Goal: Obtain resource: Obtain resource

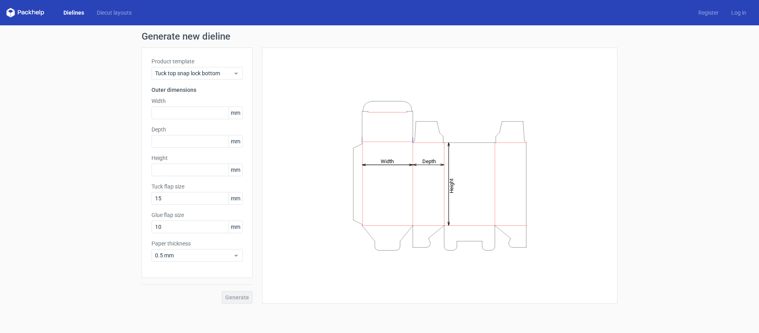
click at [13, 13] on polygon at bounding box center [13, 13] width 4 height 7
click at [24, 13] on icon at bounding box center [22, 13] width 3 height 4
click at [127, 11] on link "Diecut layouts" at bounding box center [114, 13] width 48 height 8
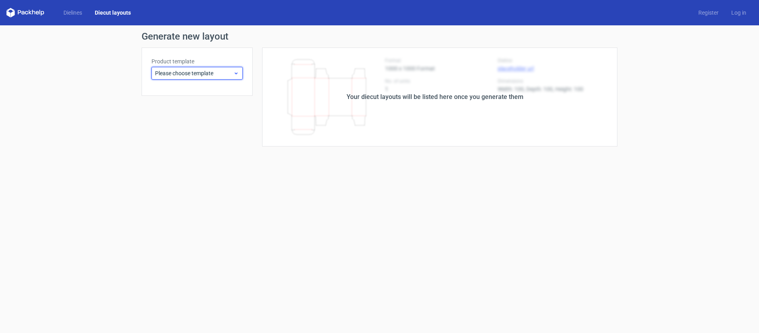
click at [210, 73] on span "Please choose template" at bounding box center [194, 73] width 78 height 8
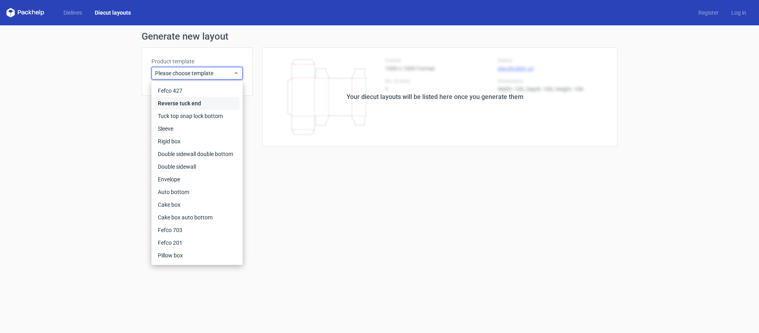
click at [207, 103] on div "Reverse tuck end" at bounding box center [197, 103] width 85 height 13
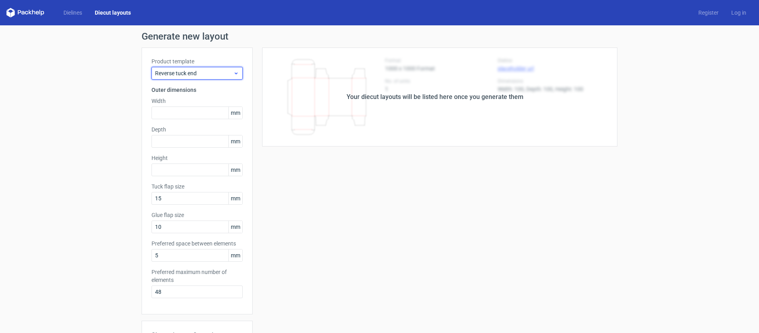
click at [207, 79] on div "Reverse tuck end" at bounding box center [196, 73] width 91 height 13
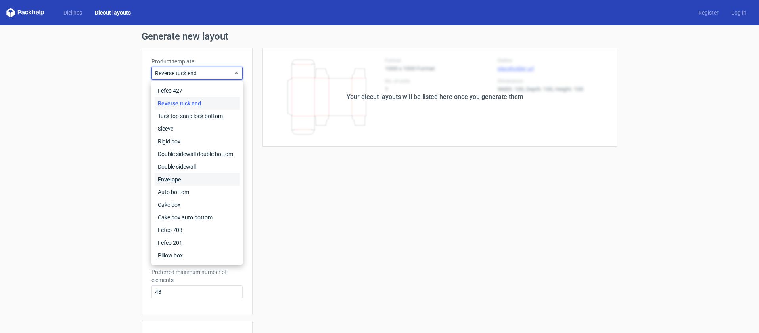
click at [179, 177] on div "Envelope" at bounding box center [197, 179] width 85 height 13
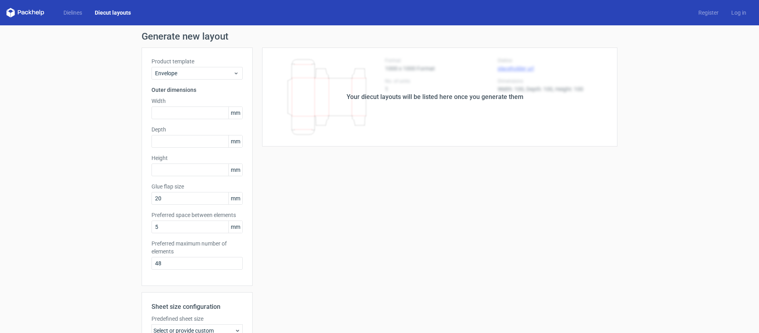
click at [348, 87] on div "Your diecut layouts will be listed here once you generate them" at bounding box center [435, 97] width 365 height 99
click at [189, 76] on span "Envelope" at bounding box center [194, 73] width 78 height 8
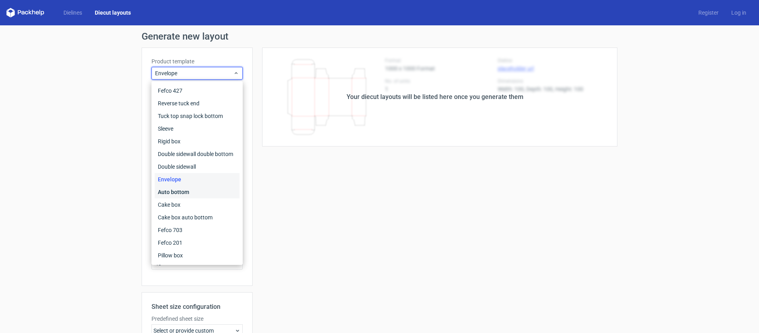
click at [188, 189] on div "Auto bottom" at bounding box center [197, 192] width 85 height 13
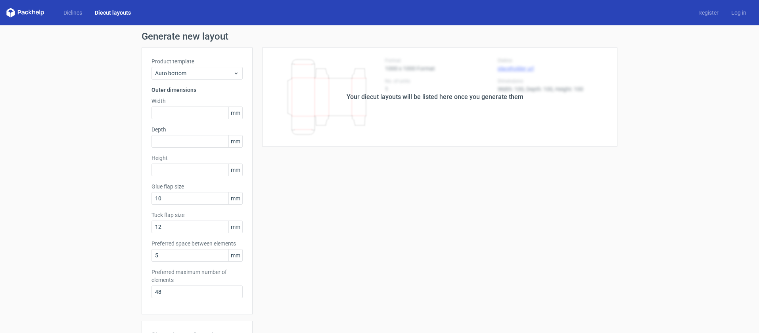
click at [29, 13] on polygon at bounding box center [30, 12] width 3 height 5
